Goal: Task Accomplishment & Management: Complete application form

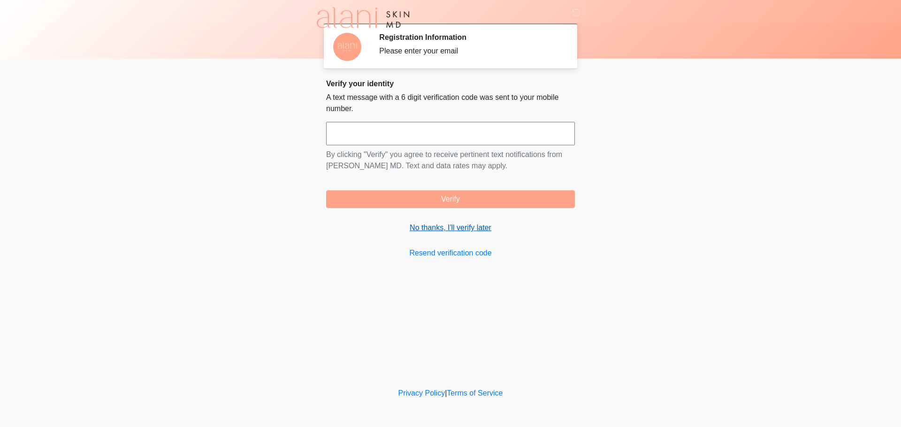
click at [448, 224] on link "No thanks, I'll verify later" at bounding box center [450, 227] width 249 height 11
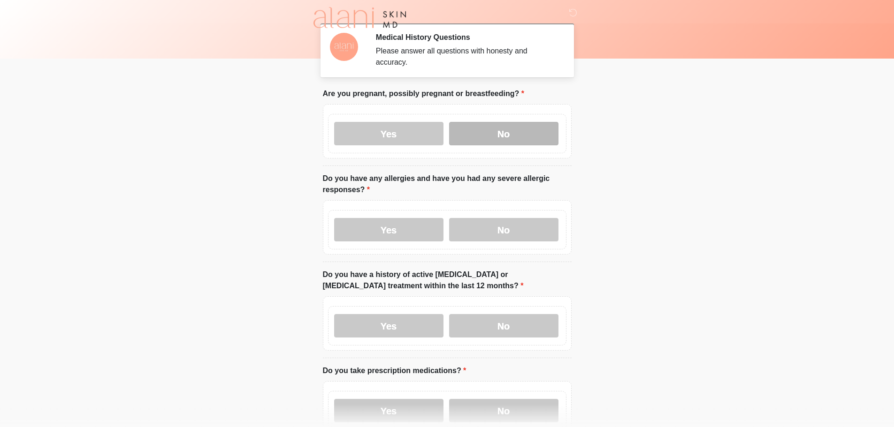
click at [510, 122] on label "No" at bounding box center [503, 133] width 109 height 23
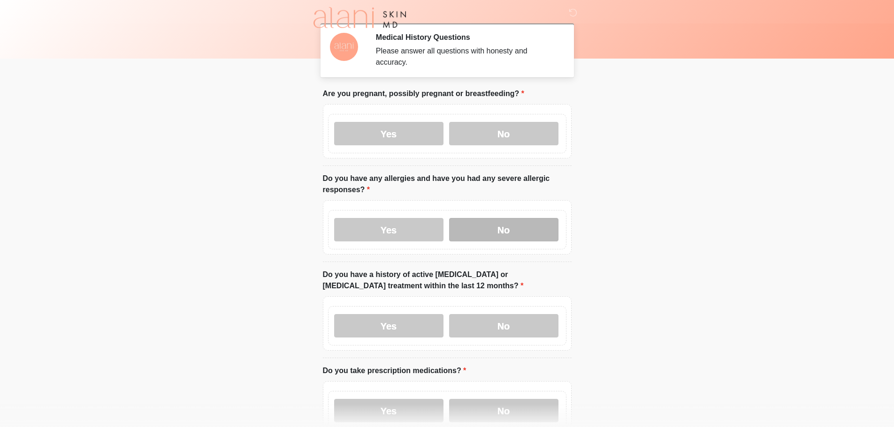
click at [495, 221] on label "No" at bounding box center [503, 229] width 109 height 23
click at [483, 314] on label "No" at bounding box center [503, 325] width 109 height 23
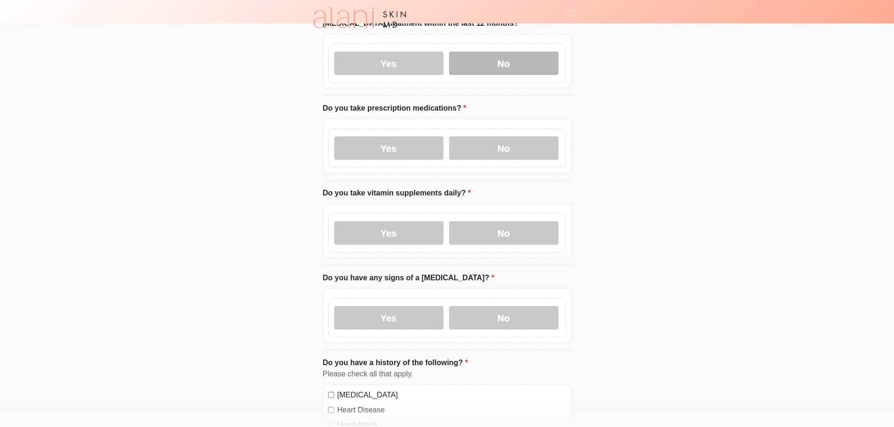
scroll to position [188, 0]
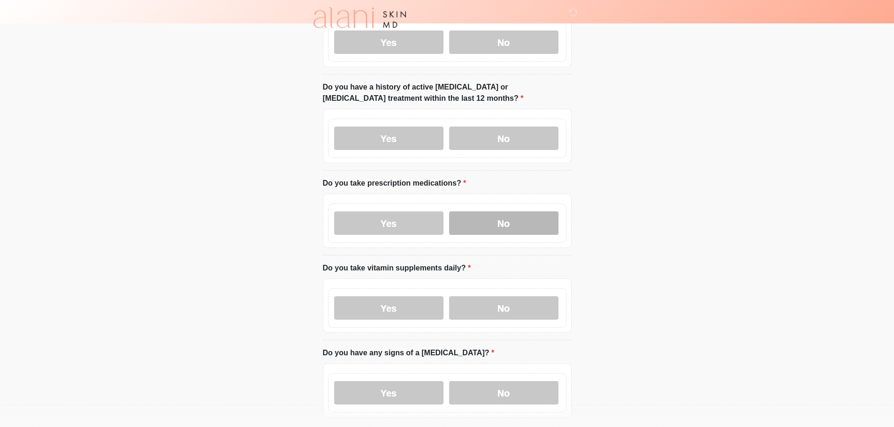
click at [485, 215] on label "No" at bounding box center [503, 223] width 109 height 23
click at [498, 301] on label "No" at bounding box center [503, 308] width 109 height 23
click at [508, 387] on label "No" at bounding box center [503, 393] width 109 height 23
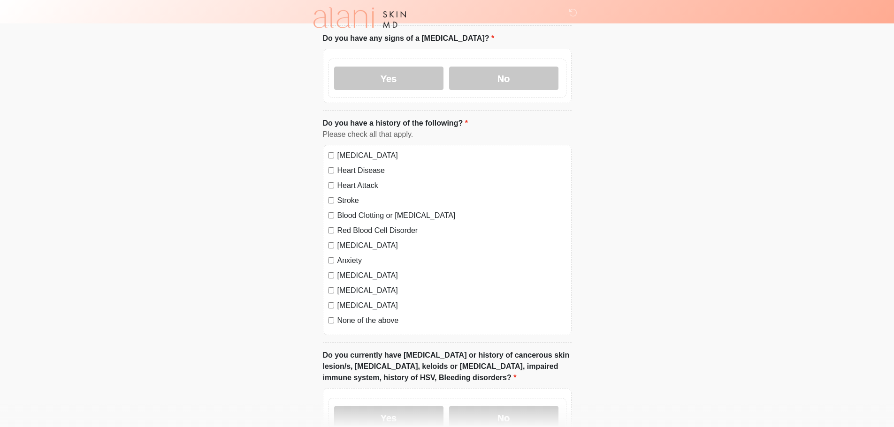
scroll to position [516, 0]
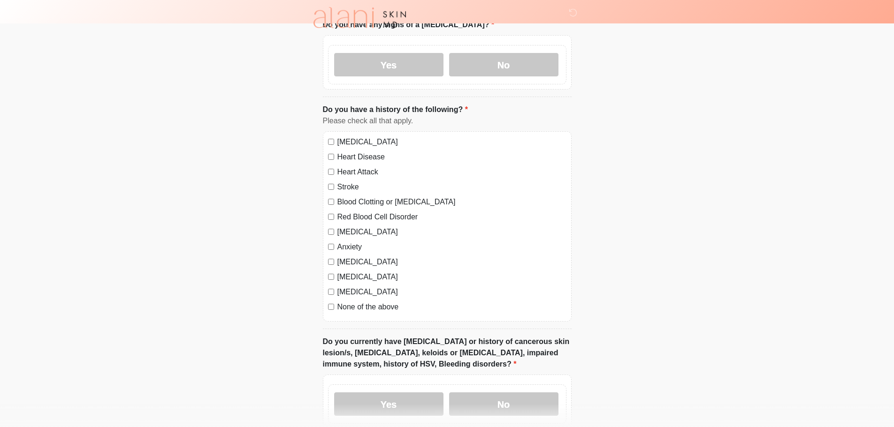
click at [332, 302] on div "None of the above" at bounding box center [447, 307] width 238 height 11
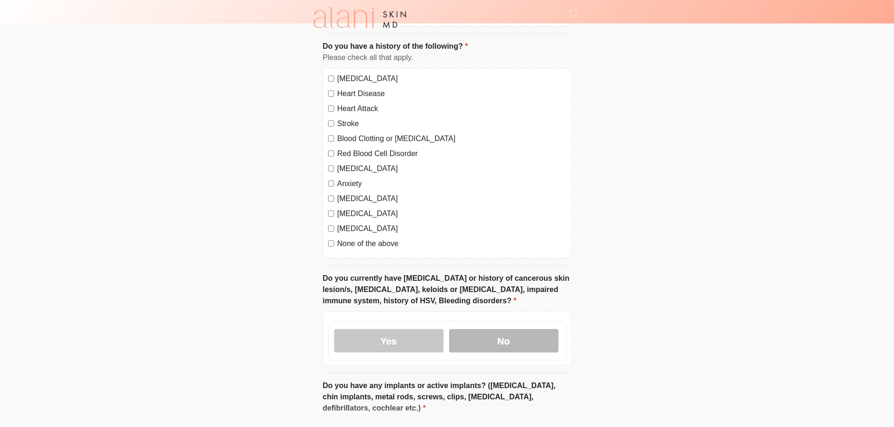
scroll to position [704, 0]
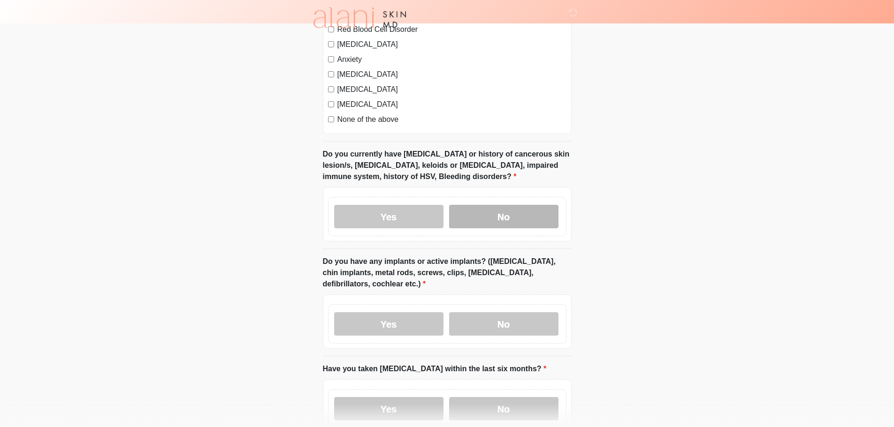
click at [500, 205] on label "No" at bounding box center [503, 216] width 109 height 23
click at [505, 313] on label "No" at bounding box center [503, 324] width 109 height 23
drag, startPoint x: 511, startPoint y: 391, endPoint x: 517, endPoint y: 385, distance: 8.7
click at [511, 397] on label "No" at bounding box center [503, 408] width 109 height 23
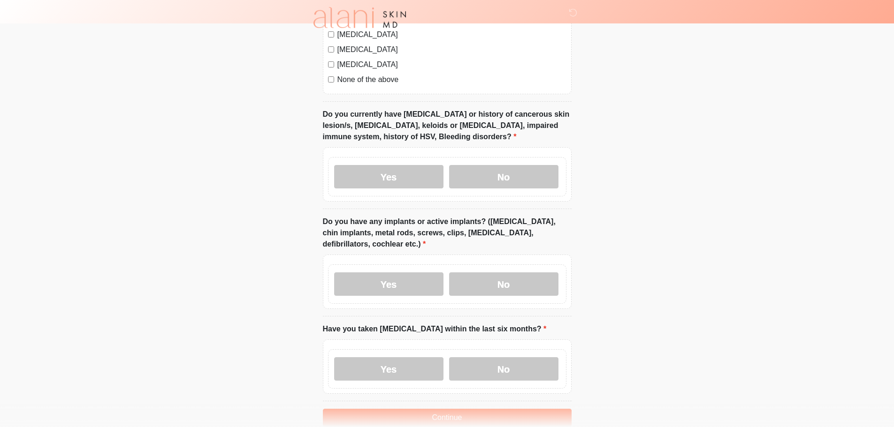
scroll to position [785, 0]
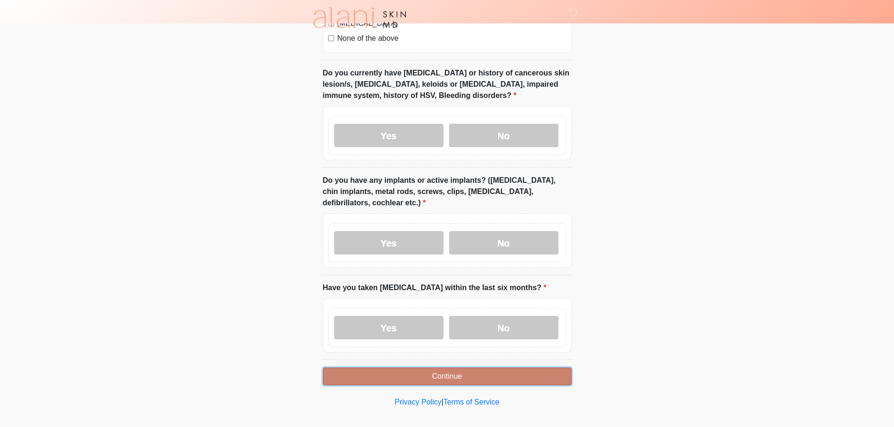
click at [478, 368] on button "Continue" at bounding box center [447, 377] width 249 height 18
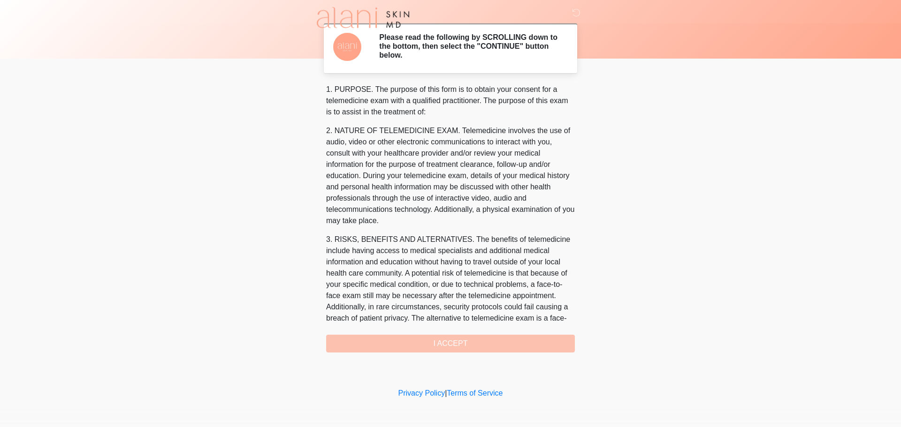
scroll to position [305, 0]
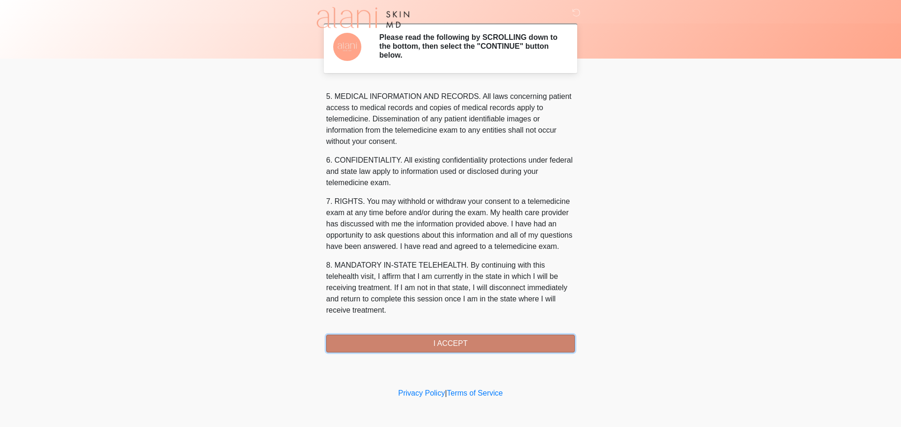
click at [443, 345] on button "I ACCEPT" at bounding box center [450, 344] width 249 height 18
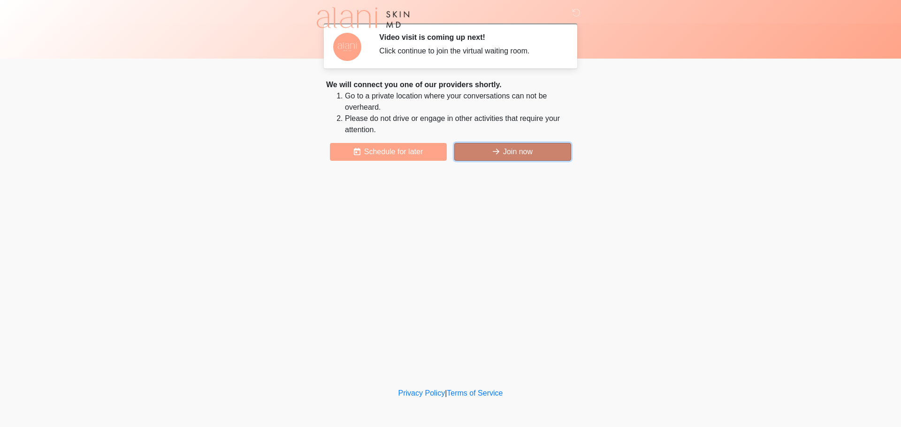
click at [534, 154] on button "Join now" at bounding box center [512, 152] width 117 height 18
